Goal: Transaction & Acquisition: Purchase product/service

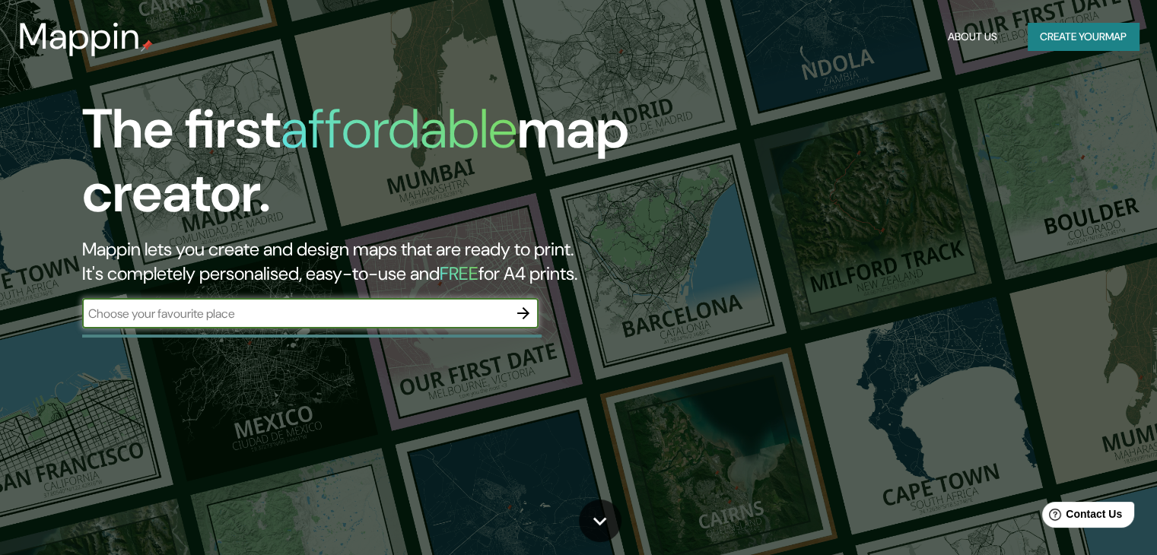
click at [432, 309] on input "text" at bounding box center [295, 313] width 426 height 17
click at [457, 311] on input "text" at bounding box center [295, 313] width 426 height 17
type input "L"
type input "[PERSON_NAME]"
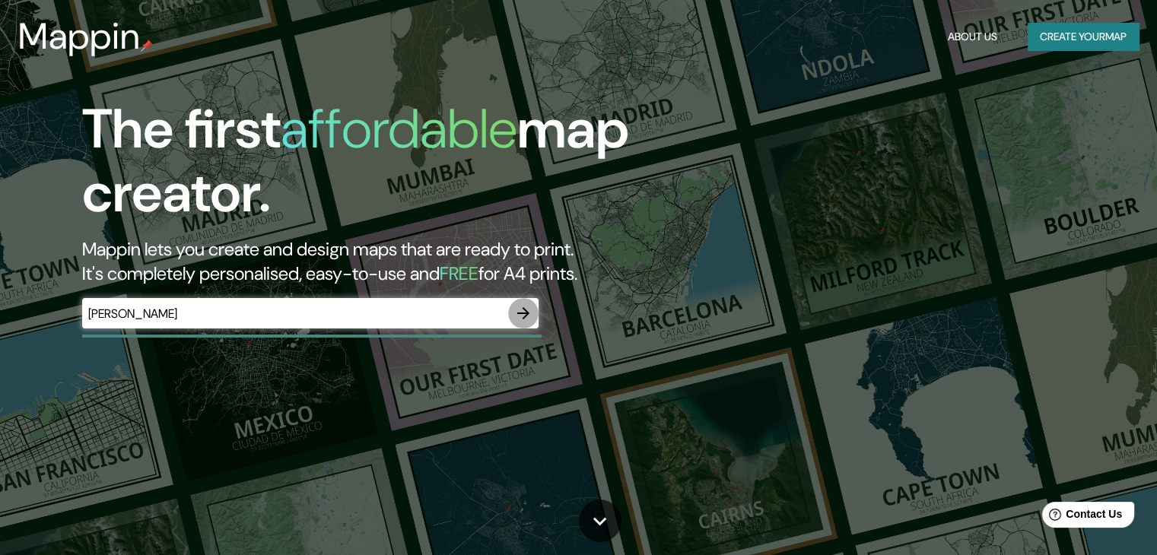
click at [515, 312] on icon "button" at bounding box center [523, 313] width 18 height 18
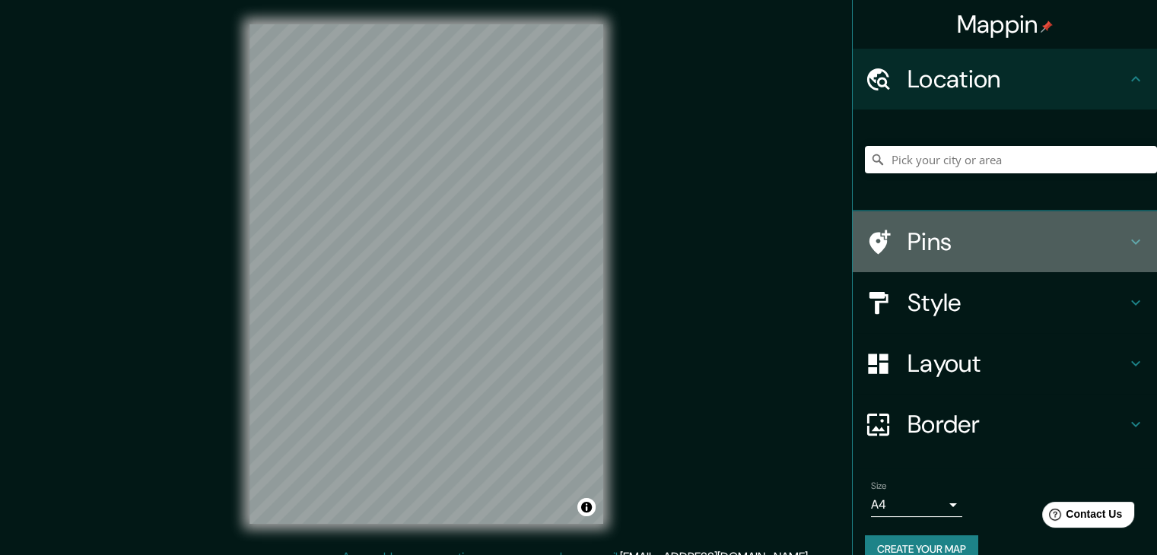
click at [931, 244] on h4 "Pins" at bounding box center [1017, 242] width 219 height 30
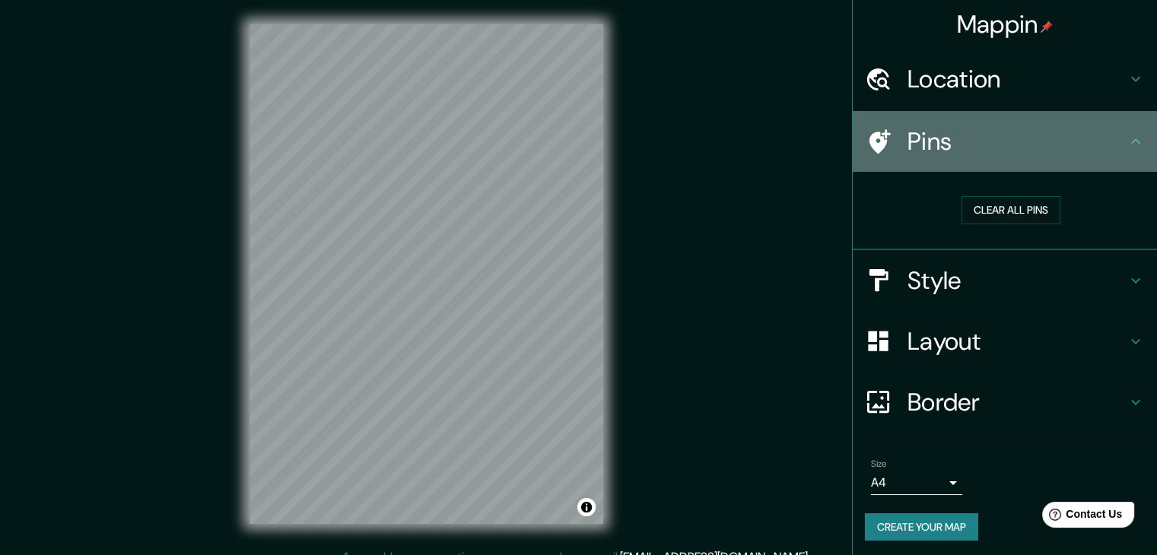
click at [921, 148] on h4 "Pins" at bounding box center [1017, 141] width 219 height 30
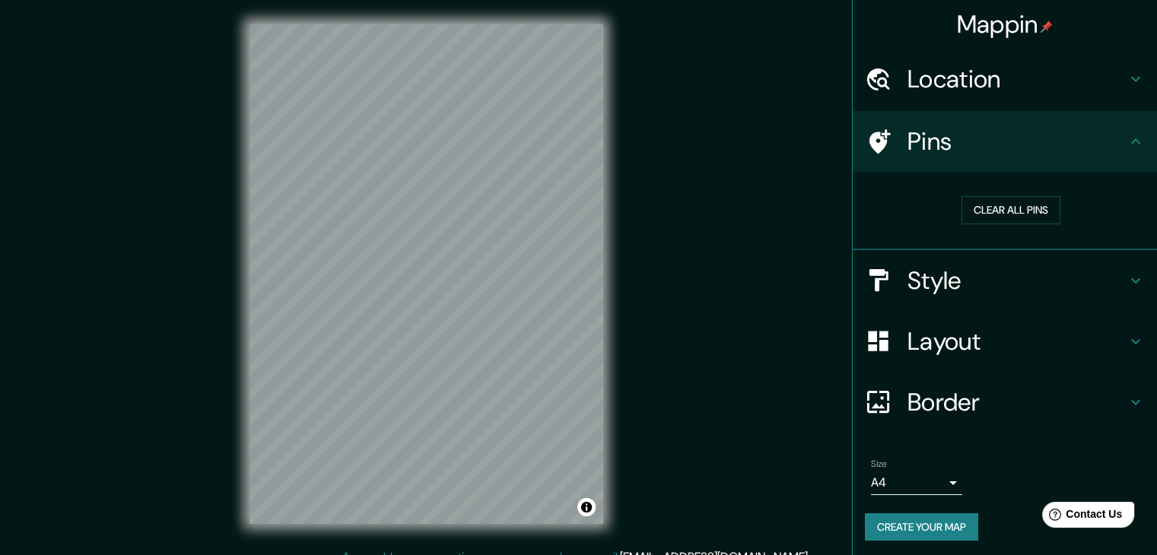
click at [1093, 277] on h4 "Style" at bounding box center [1017, 281] width 219 height 30
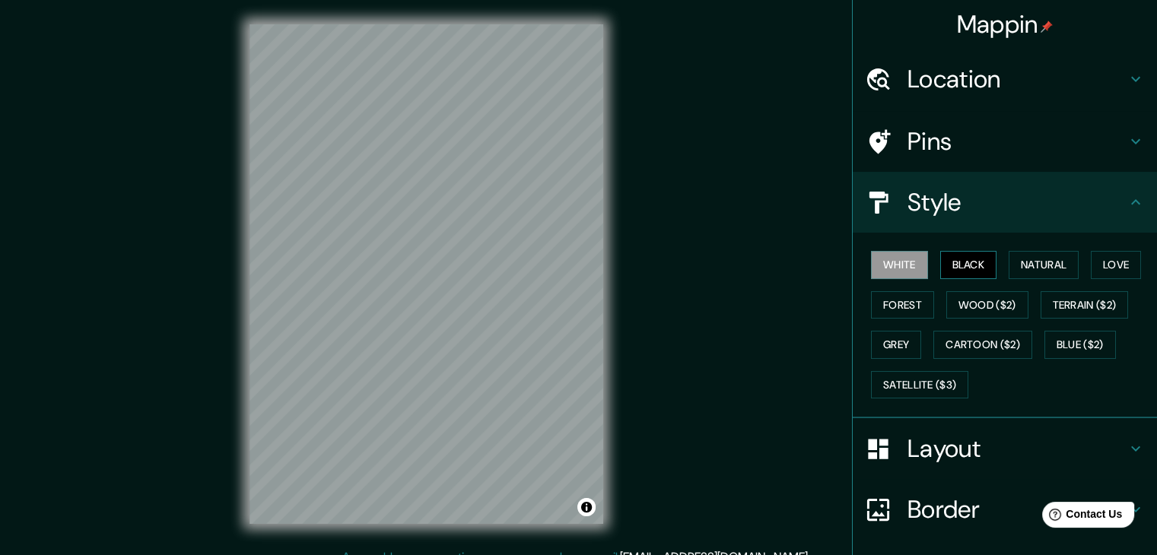
click at [960, 264] on button "Black" at bounding box center [968, 265] width 57 height 28
click at [1016, 264] on button "Natural" at bounding box center [1044, 265] width 70 height 28
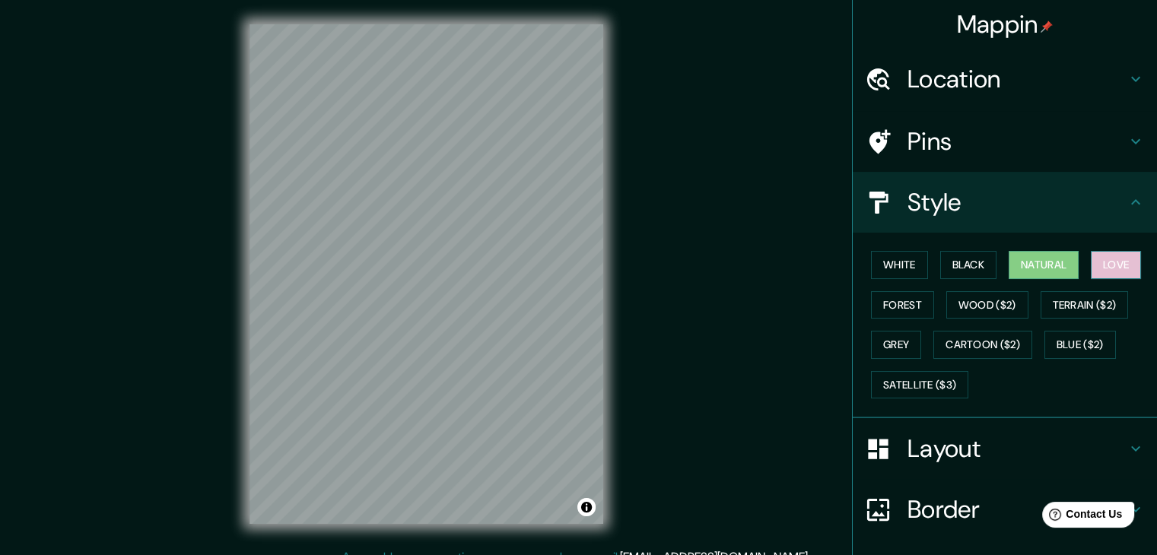
click at [1102, 263] on button "Love" at bounding box center [1116, 265] width 50 height 28
click at [892, 296] on button "Forest" at bounding box center [902, 305] width 63 height 28
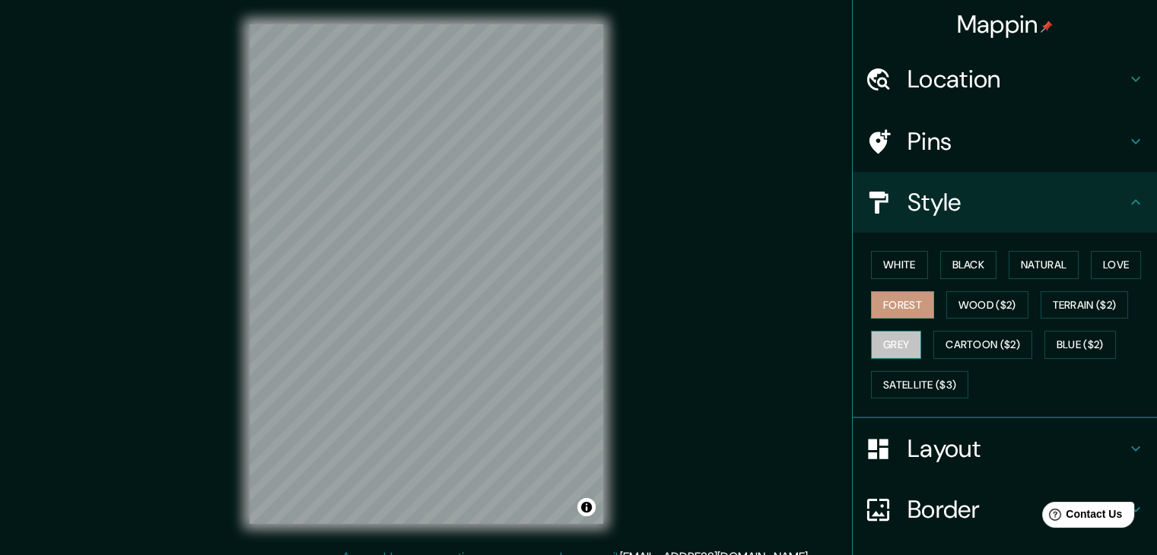
click at [890, 332] on button "Grey" at bounding box center [896, 345] width 50 height 28
click at [995, 349] on button "Cartoon ($2)" at bounding box center [983, 345] width 99 height 28
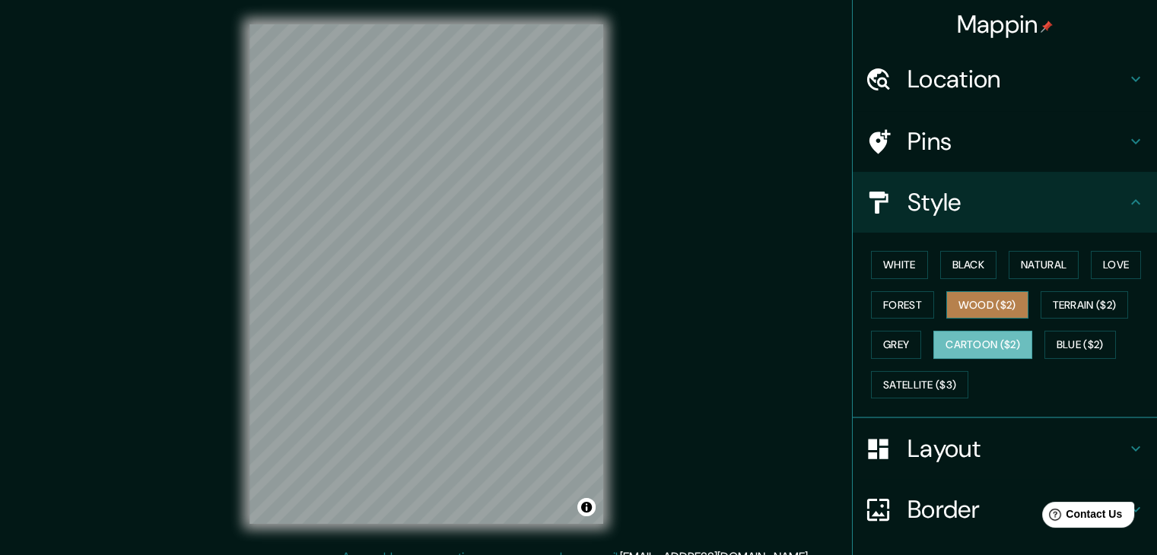
click at [983, 313] on button "Wood ($2)" at bounding box center [987, 305] width 82 height 28
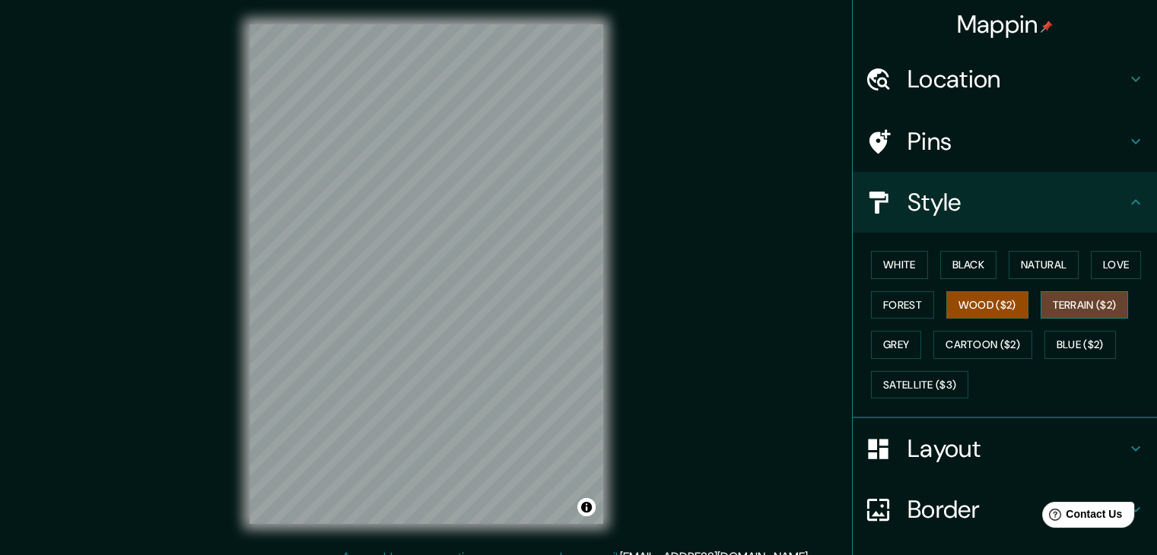
click at [1068, 302] on button "Terrain ($2)" at bounding box center [1085, 305] width 88 height 28
click at [889, 340] on button "Grey" at bounding box center [896, 345] width 50 height 28
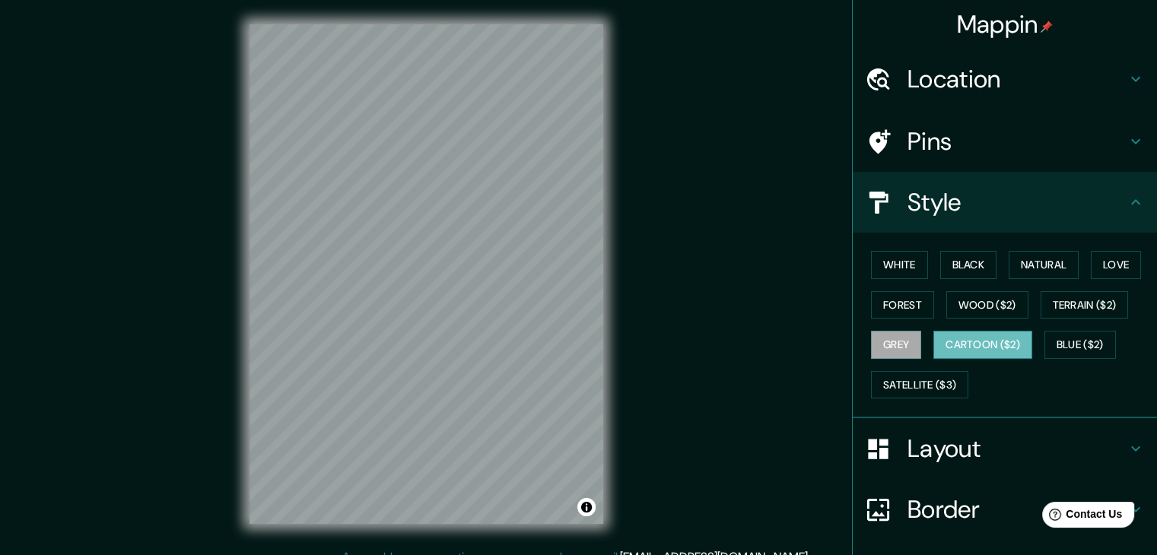
click at [968, 342] on button "Cartoon ($2)" at bounding box center [983, 345] width 99 height 28
click at [1083, 342] on button "Blue ($2)" at bounding box center [1081, 345] width 72 height 28
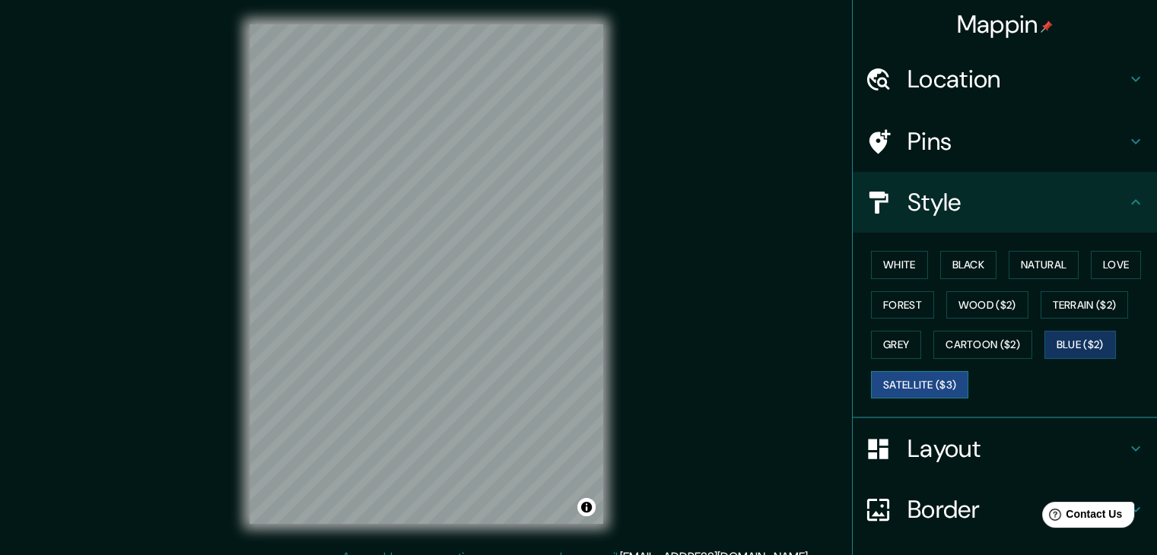
click at [898, 388] on button "Satellite ($3)" at bounding box center [919, 385] width 97 height 28
click at [1059, 339] on button "Blue ($2)" at bounding box center [1081, 345] width 72 height 28
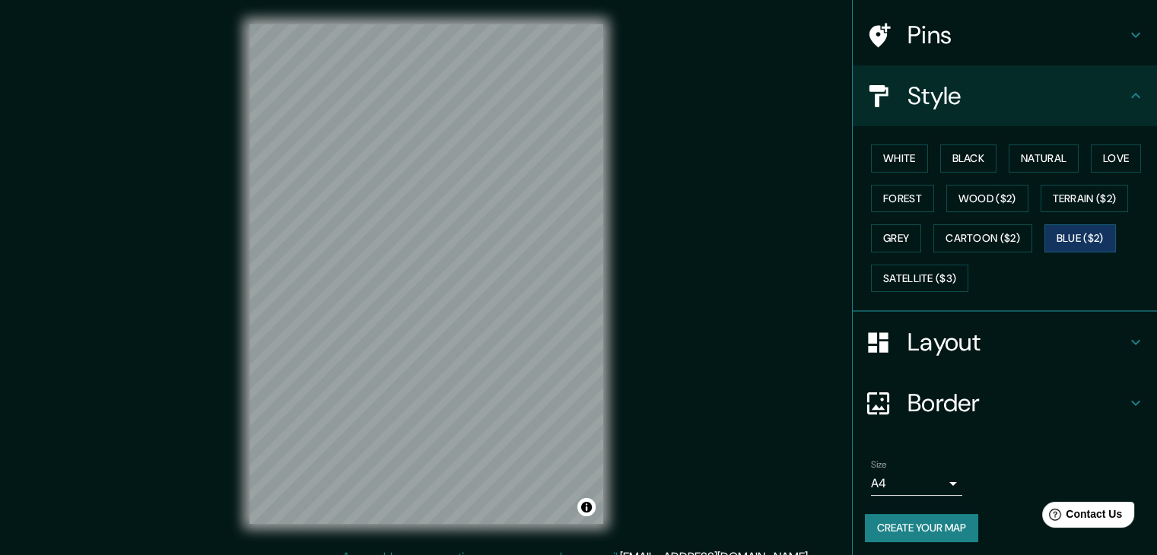
scroll to position [110, 0]
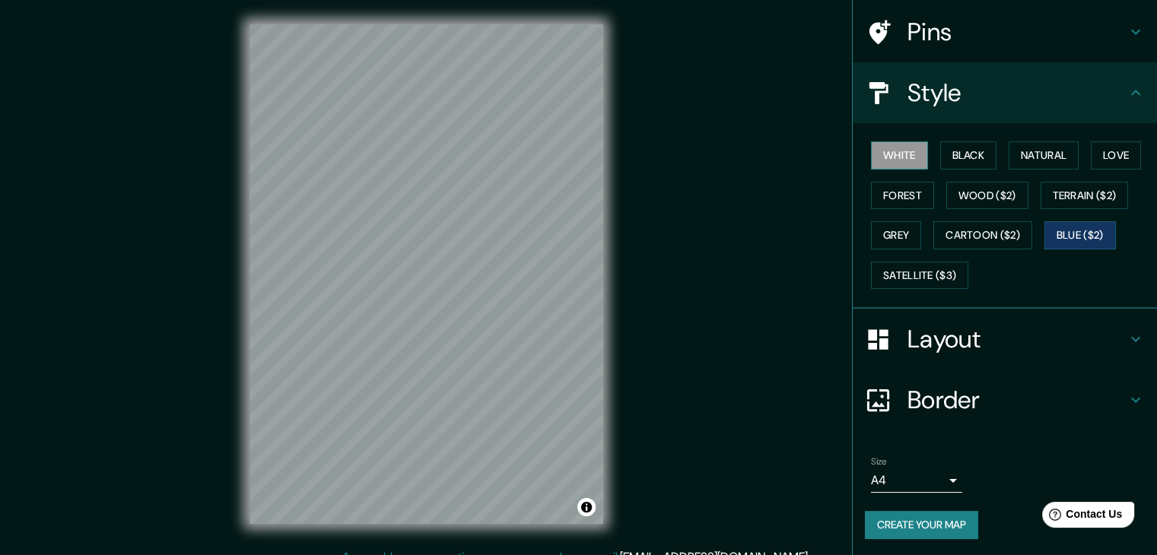
click at [890, 156] on button "White" at bounding box center [899, 156] width 57 height 28
click at [966, 155] on button "Black" at bounding box center [968, 156] width 57 height 28
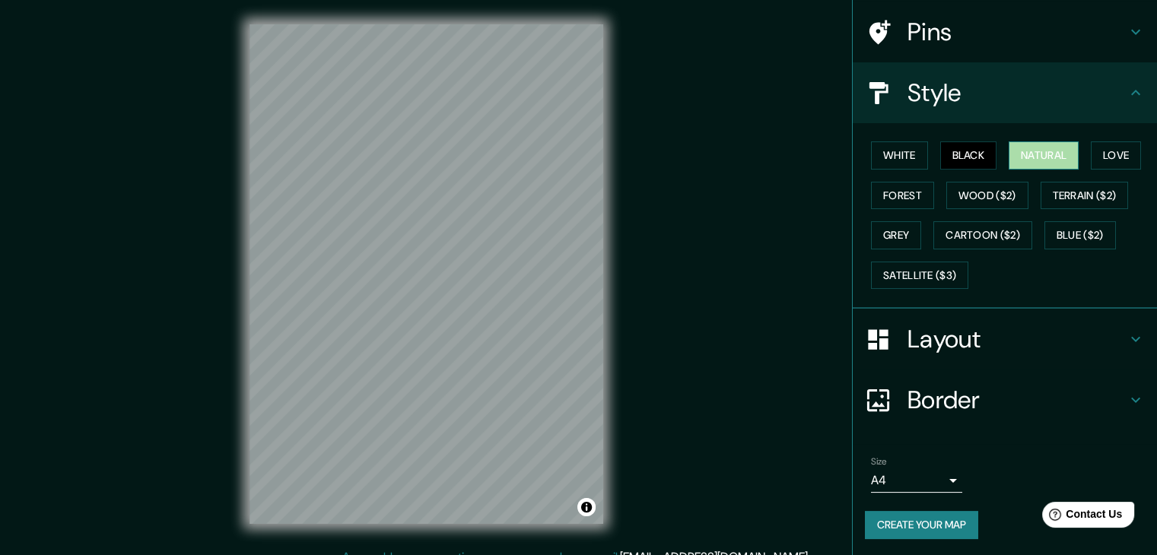
click at [1024, 150] on button "Natural" at bounding box center [1044, 156] width 70 height 28
click at [1105, 148] on button "Love" at bounding box center [1116, 156] width 50 height 28
click at [953, 345] on h4 "Layout" at bounding box center [1017, 339] width 219 height 30
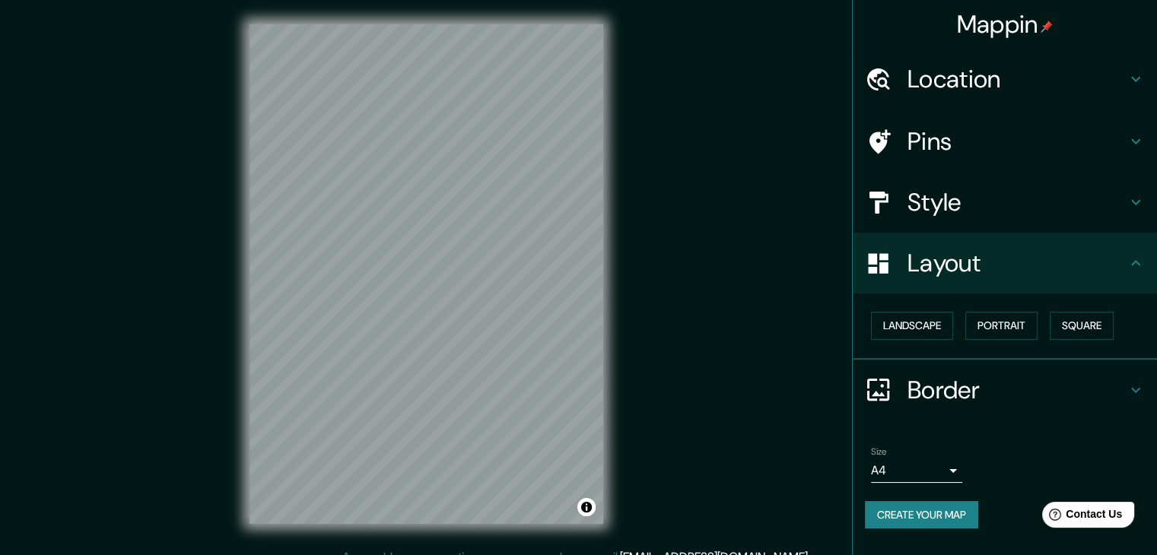
scroll to position [0, 0]
click at [924, 334] on button "Landscape" at bounding box center [912, 326] width 82 height 28
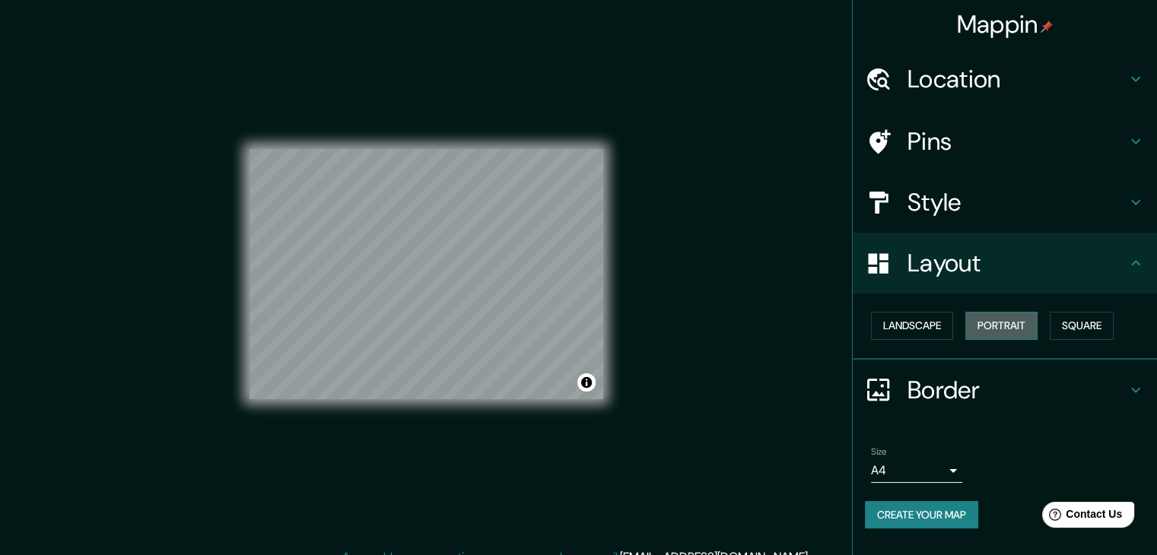
click at [988, 329] on button "Portrait" at bounding box center [1002, 326] width 72 height 28
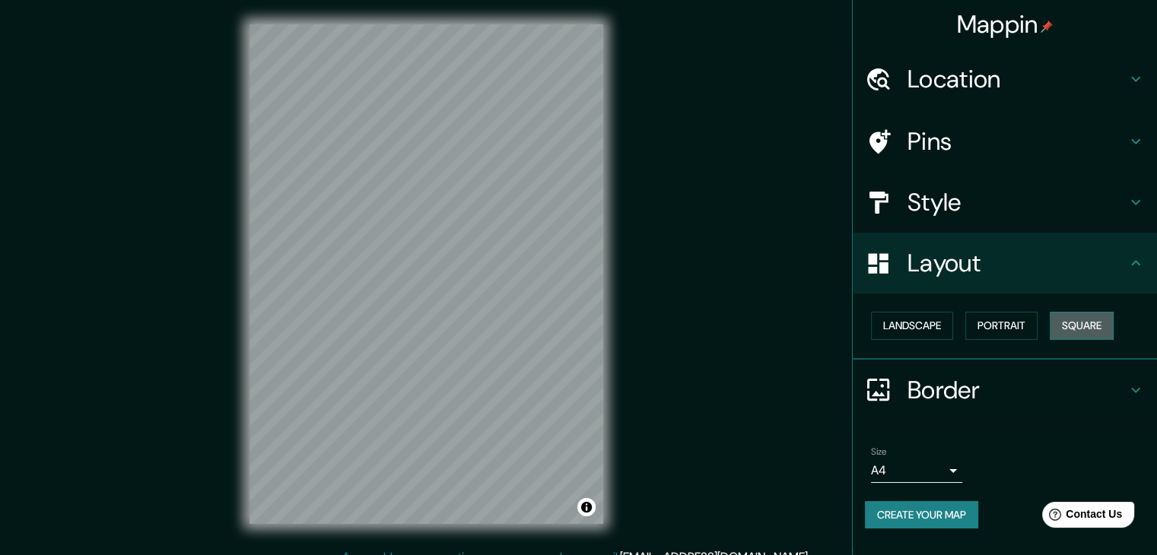
click at [1108, 326] on button "Square" at bounding box center [1082, 326] width 64 height 28
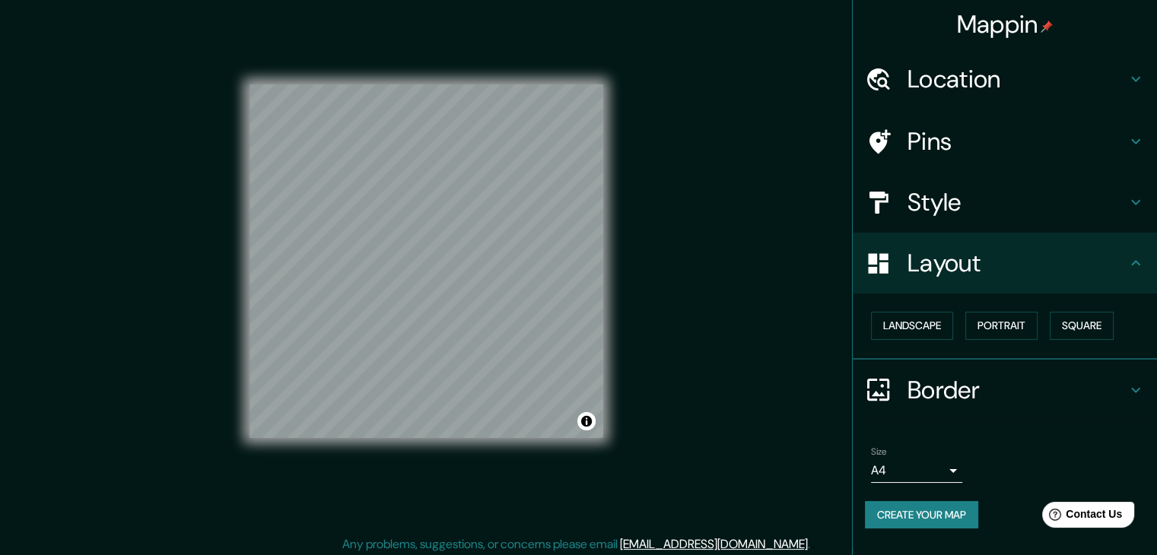
scroll to position [17, 0]
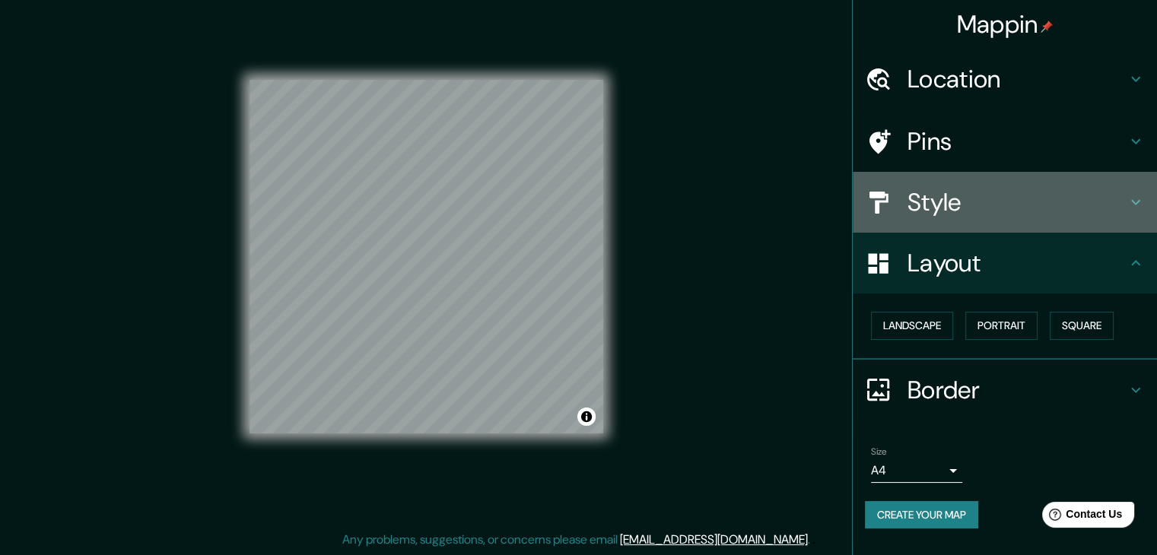
click at [956, 189] on h4 "Style" at bounding box center [1017, 202] width 219 height 30
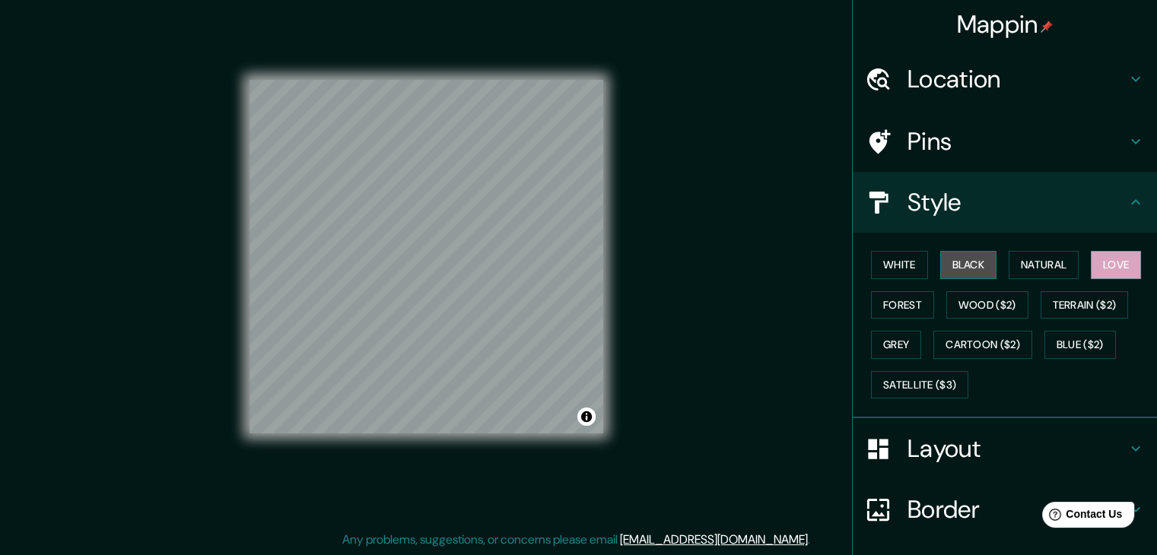
click at [962, 269] on button "Black" at bounding box center [968, 265] width 57 height 28
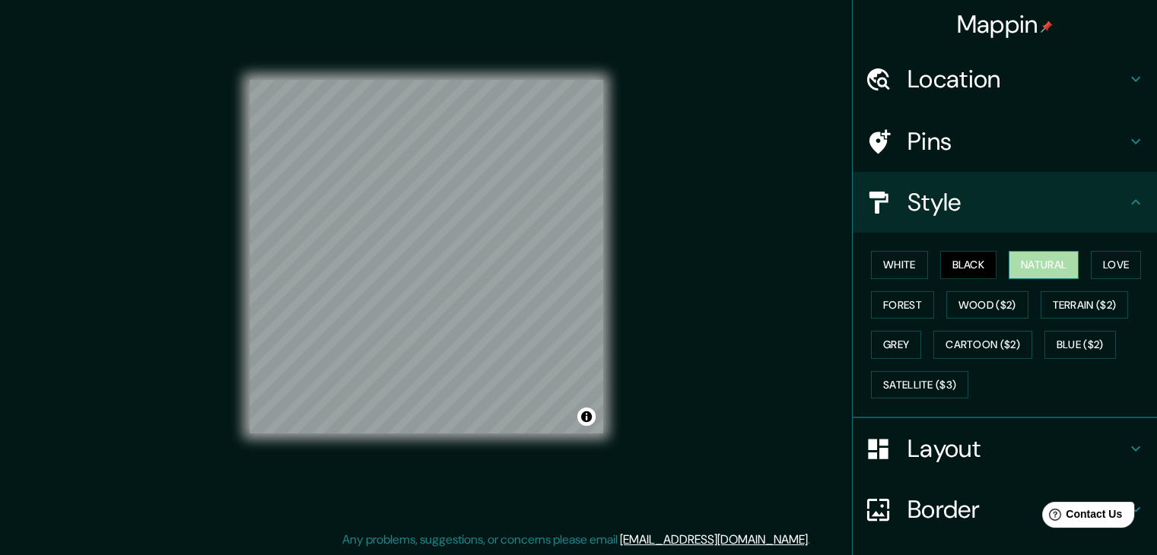
click at [1020, 269] on button "Natural" at bounding box center [1044, 265] width 70 height 28
click at [898, 256] on button "White" at bounding box center [899, 265] width 57 height 28
click at [1003, 157] on div "Pins" at bounding box center [1005, 141] width 304 height 61
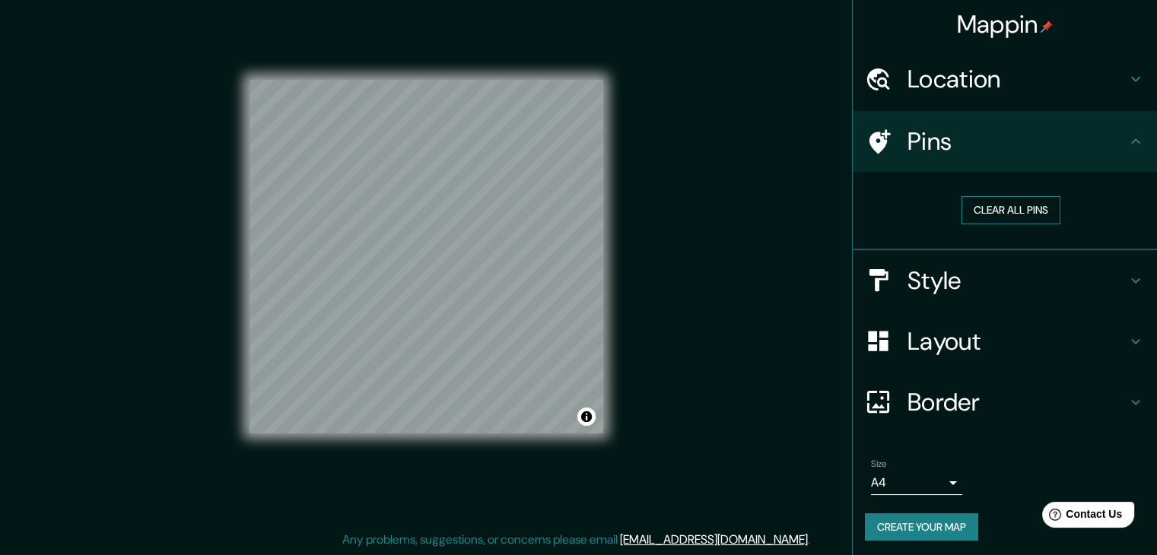
click at [1005, 207] on button "Clear all pins" at bounding box center [1011, 210] width 99 height 28
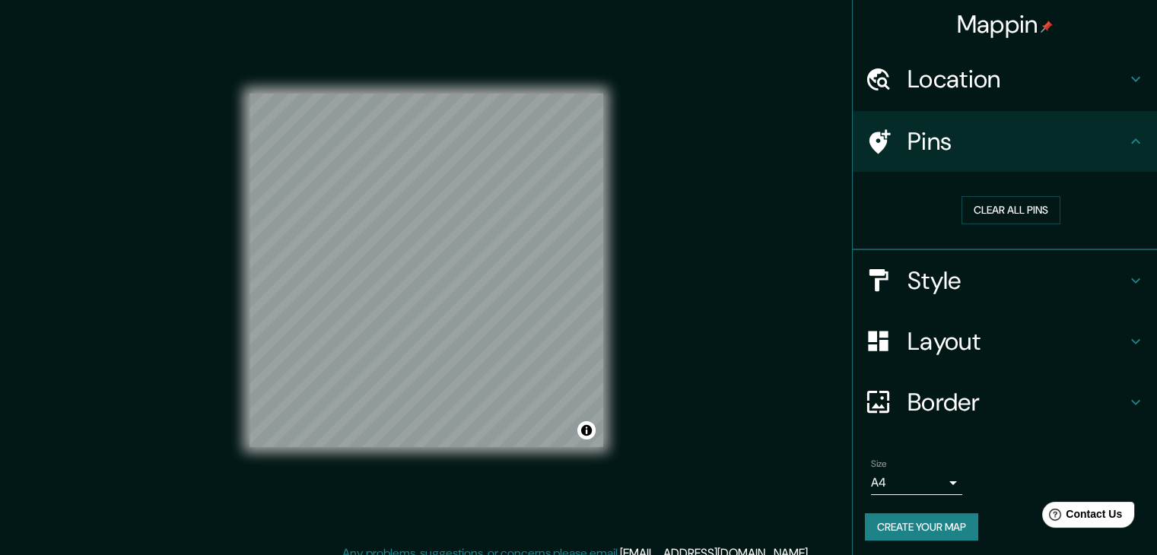
scroll to position [0, 0]
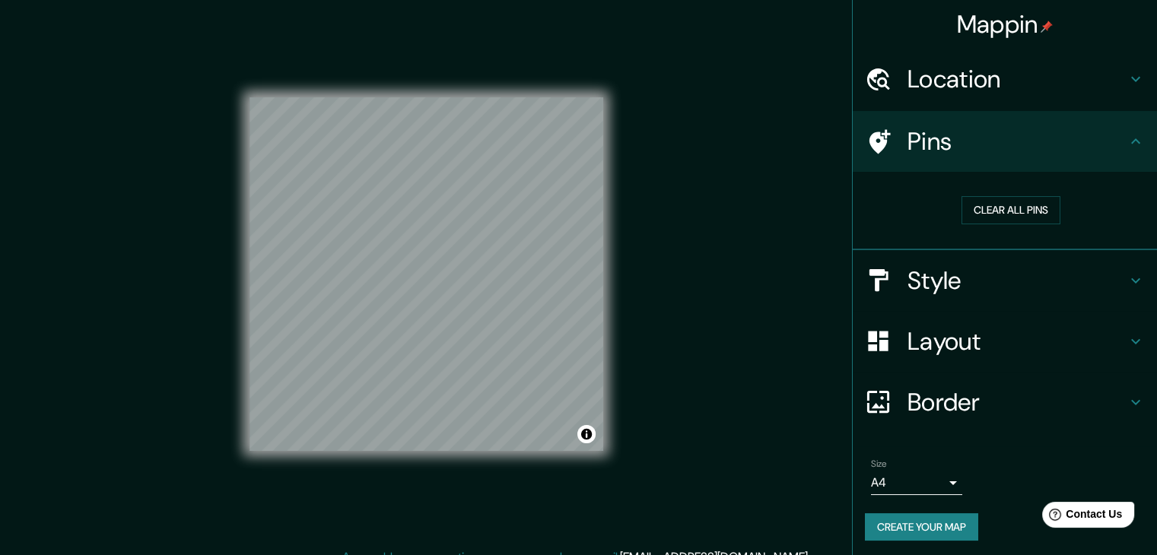
click at [1127, 84] on icon at bounding box center [1136, 79] width 18 height 18
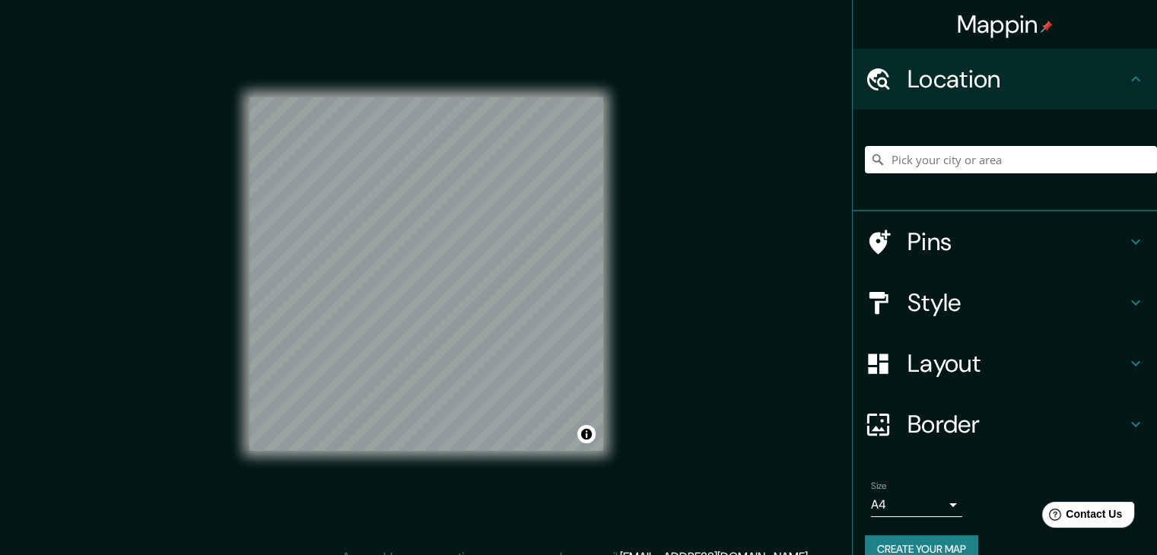
click at [1127, 84] on icon at bounding box center [1136, 79] width 18 height 18
click at [1127, 237] on icon at bounding box center [1136, 242] width 18 height 18
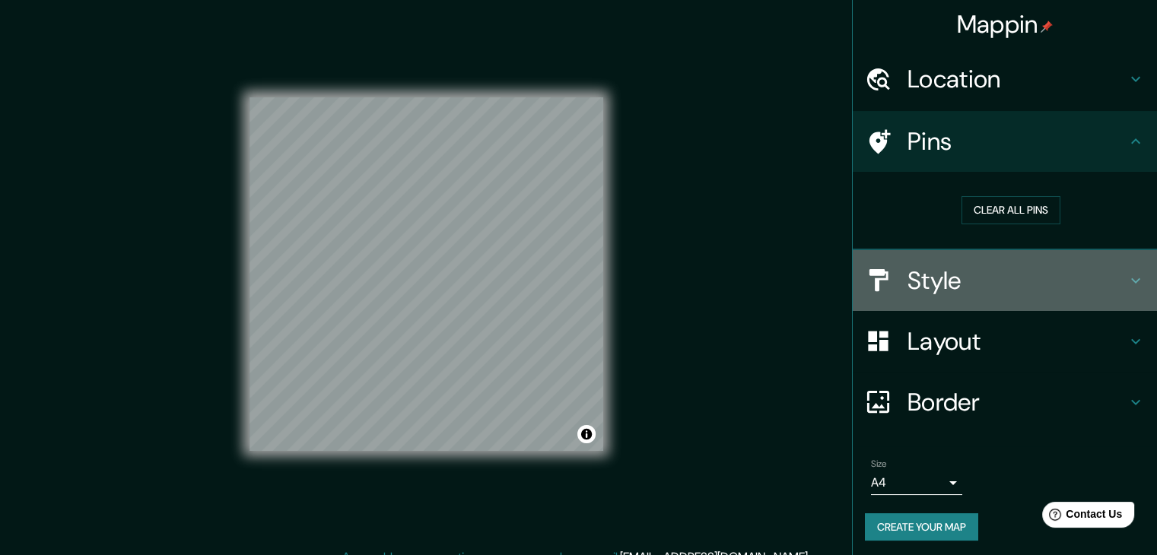
click at [978, 291] on h4 "Style" at bounding box center [1017, 281] width 219 height 30
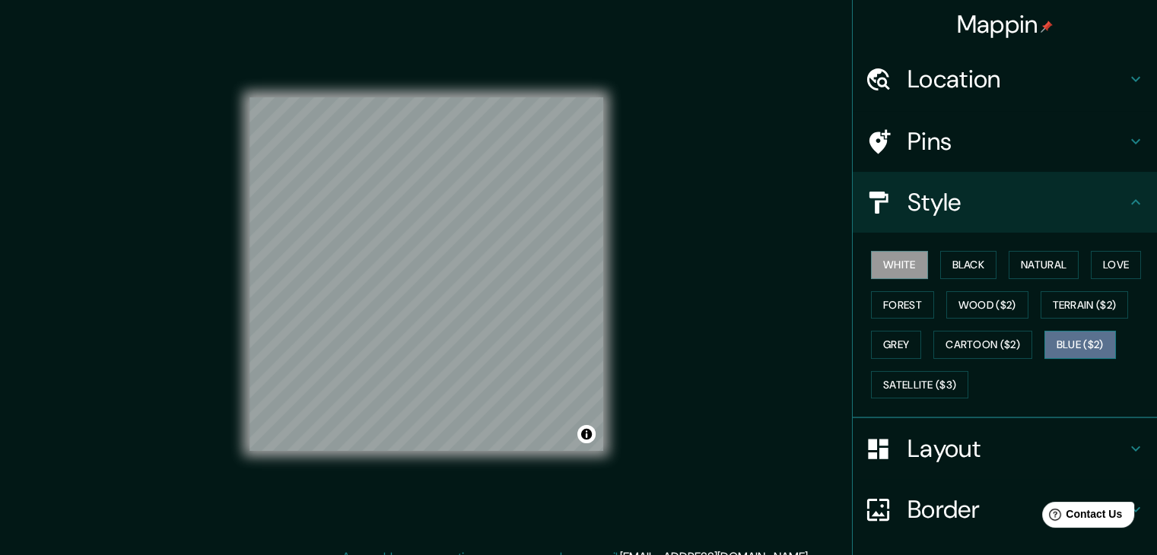
click at [1102, 331] on button "Blue ($2)" at bounding box center [1081, 345] width 72 height 28
